Goal: Task Accomplishment & Management: Manage account settings

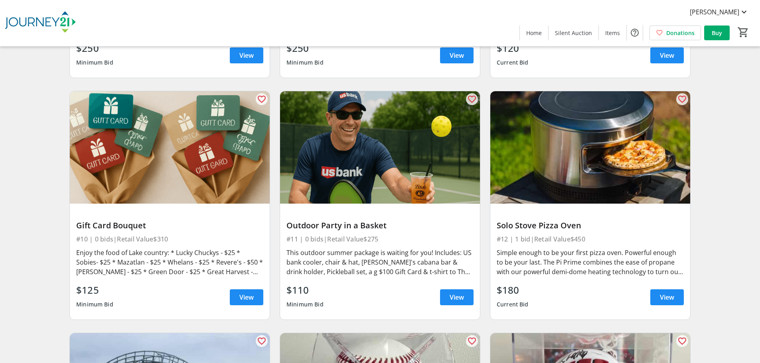
scroll to position [756, 0]
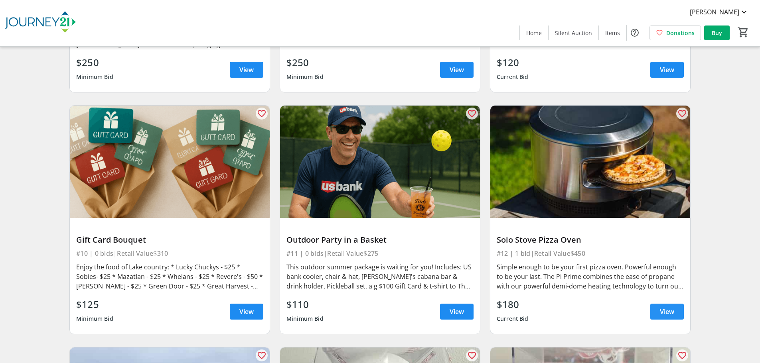
click at [661, 309] on span "View" at bounding box center [667, 312] width 14 height 10
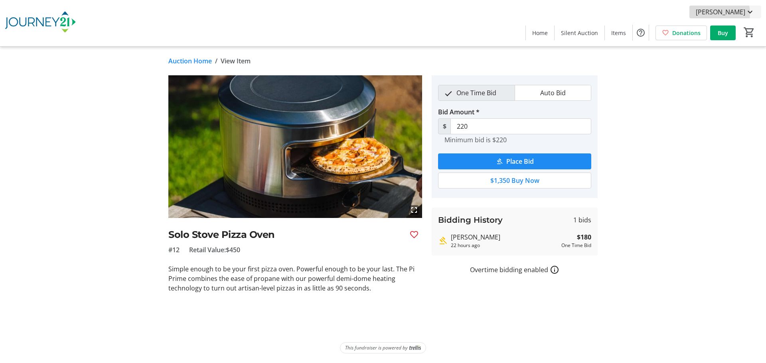
click at [720, 14] on span "[PERSON_NAME]" at bounding box center [720, 12] width 49 height 10
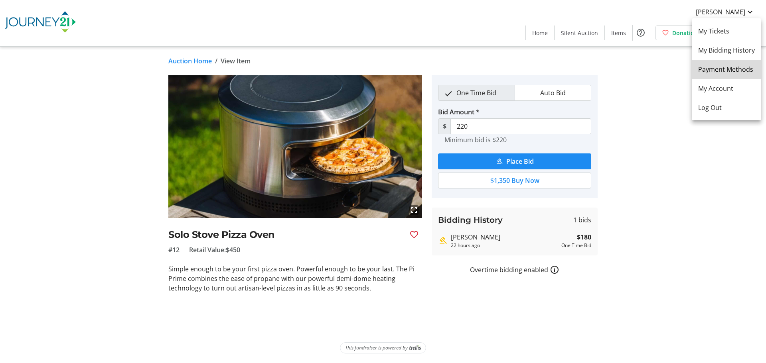
click at [721, 73] on span "Payment Methods" at bounding box center [726, 70] width 57 height 10
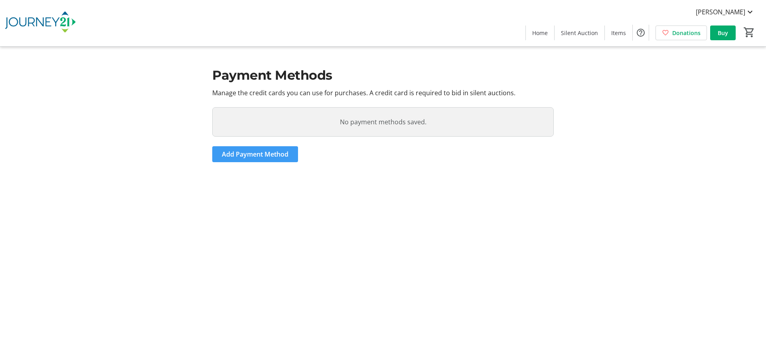
click at [273, 155] on span "Add Payment Method" at bounding box center [255, 155] width 67 height 10
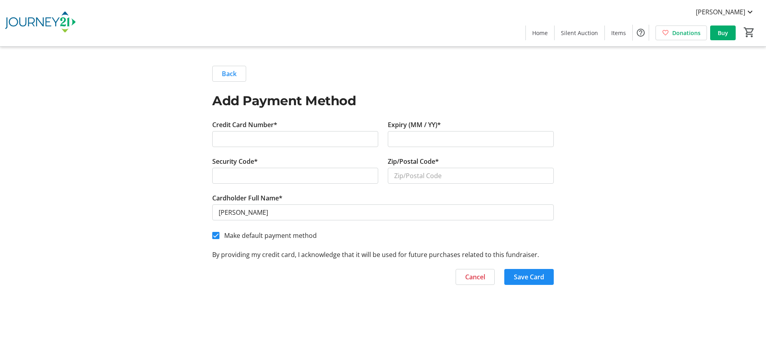
click at [236, 128] on label "Credit Card Number*" at bounding box center [244, 125] width 65 height 10
click at [402, 144] on div at bounding box center [471, 139] width 166 height 16
click at [438, 176] on input "Zip/Postal Code*" at bounding box center [471, 176] width 166 height 16
type input "53092"
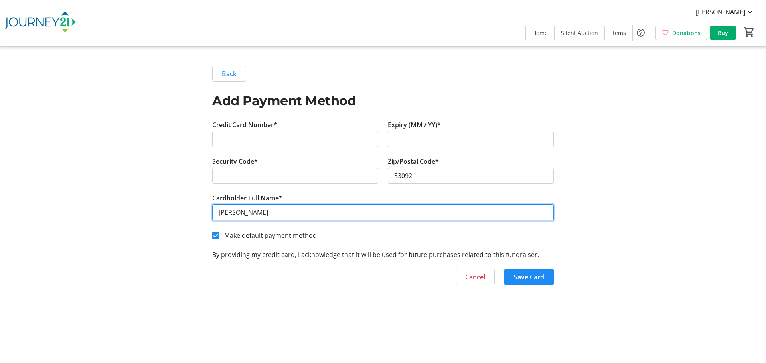
click at [230, 215] on input "[PERSON_NAME]" at bounding box center [382, 213] width 341 height 16
type input "[PERSON_NAME]"
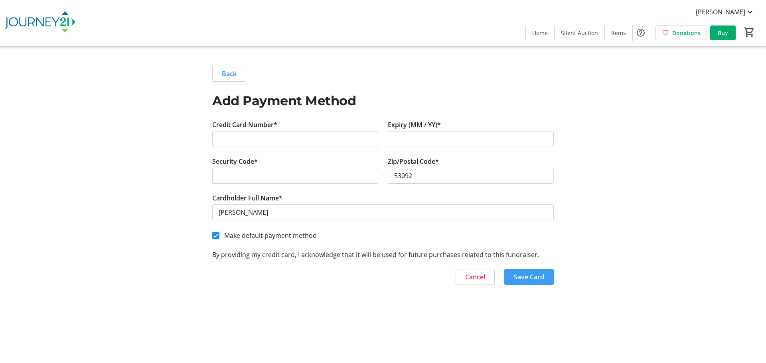
click at [531, 279] on span "Save Card" at bounding box center [529, 277] width 30 height 10
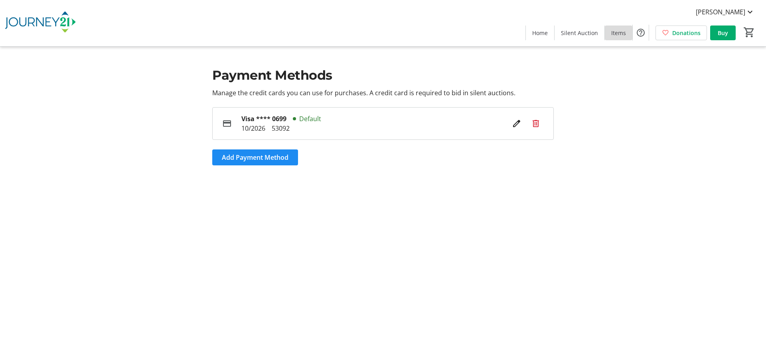
click at [615, 37] on span "Items" at bounding box center [618, 33] width 15 height 8
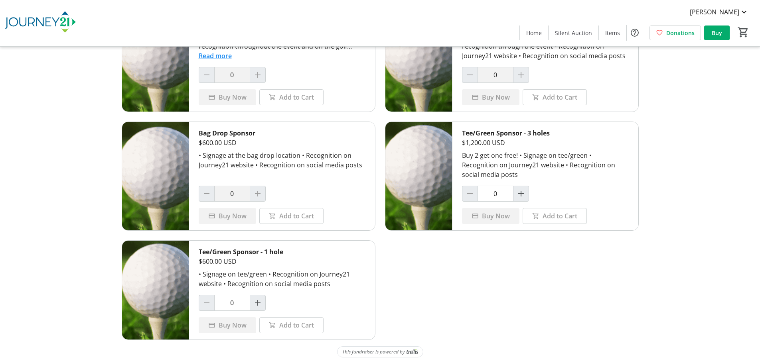
scroll to position [668, 0]
